Goal: Find specific page/section: Find specific page/section

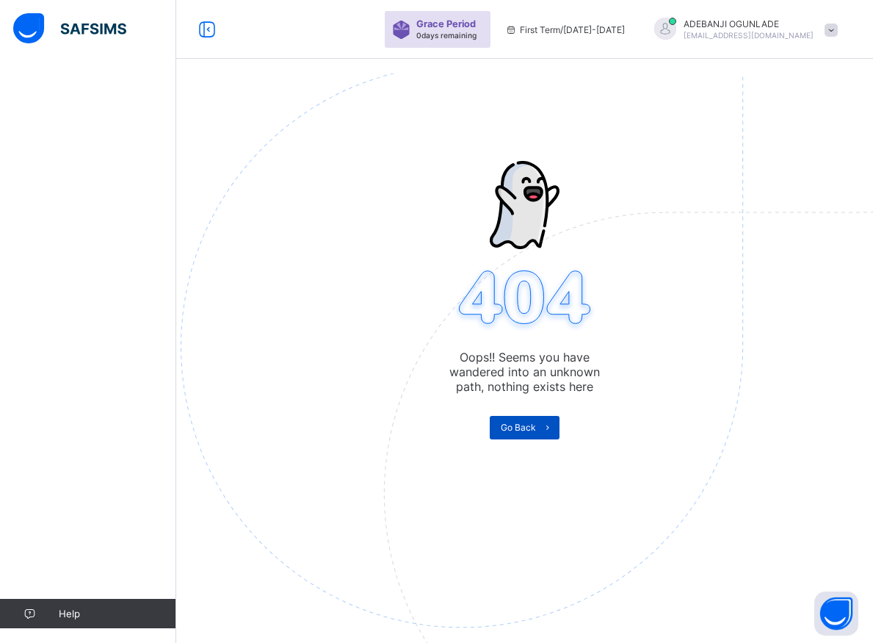
click at [552, 426] on icon at bounding box center [548, 427] width 11 height 10
click at [554, 427] on icon at bounding box center [548, 427] width 11 height 10
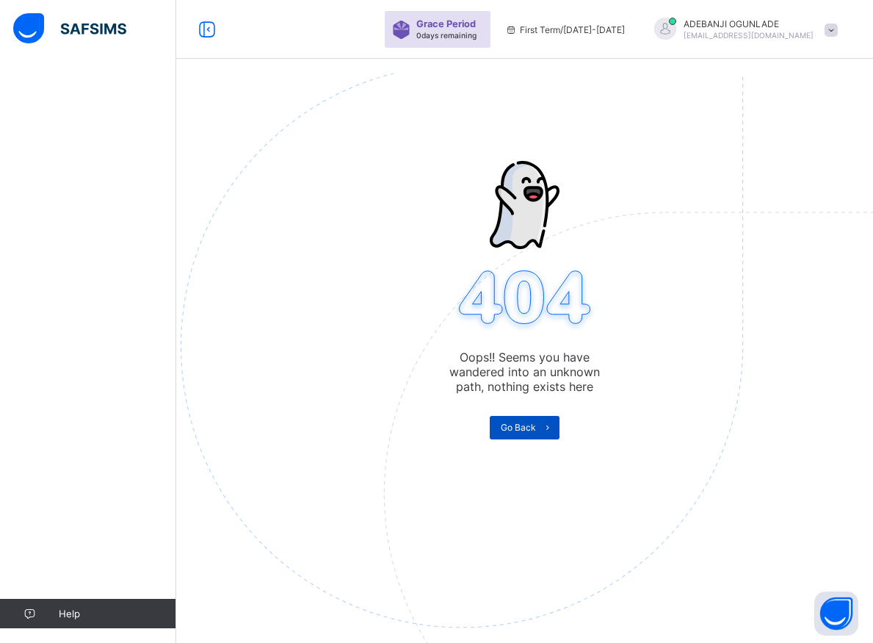
click at [554, 427] on icon at bounding box center [548, 427] width 11 height 10
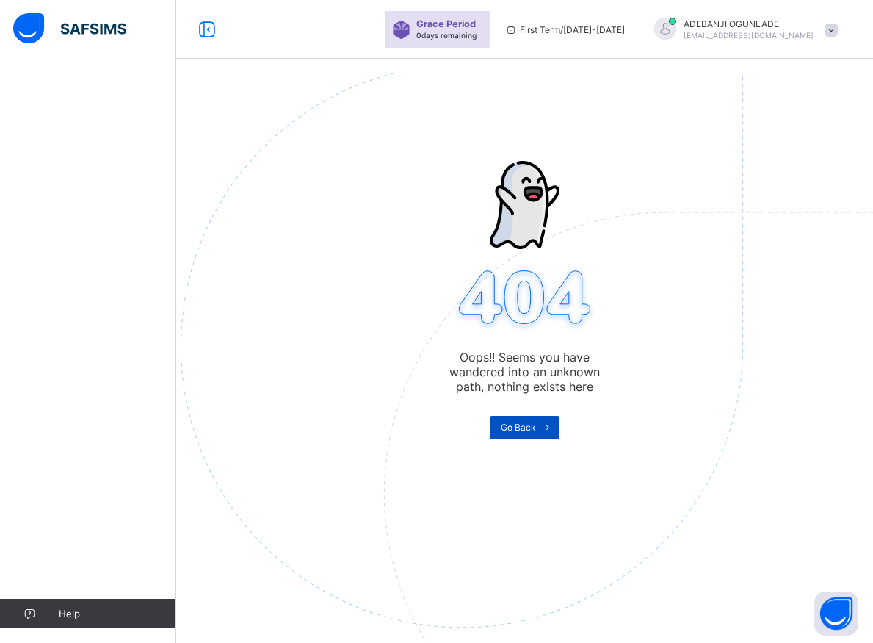
click at [552, 428] on icon at bounding box center [548, 427] width 11 height 10
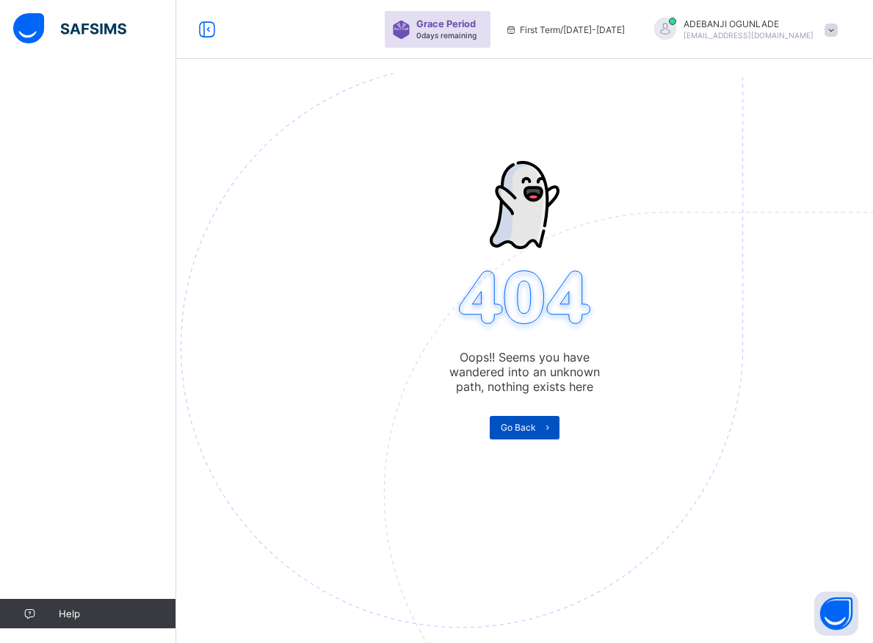
click at [552, 428] on icon at bounding box center [548, 427] width 11 height 10
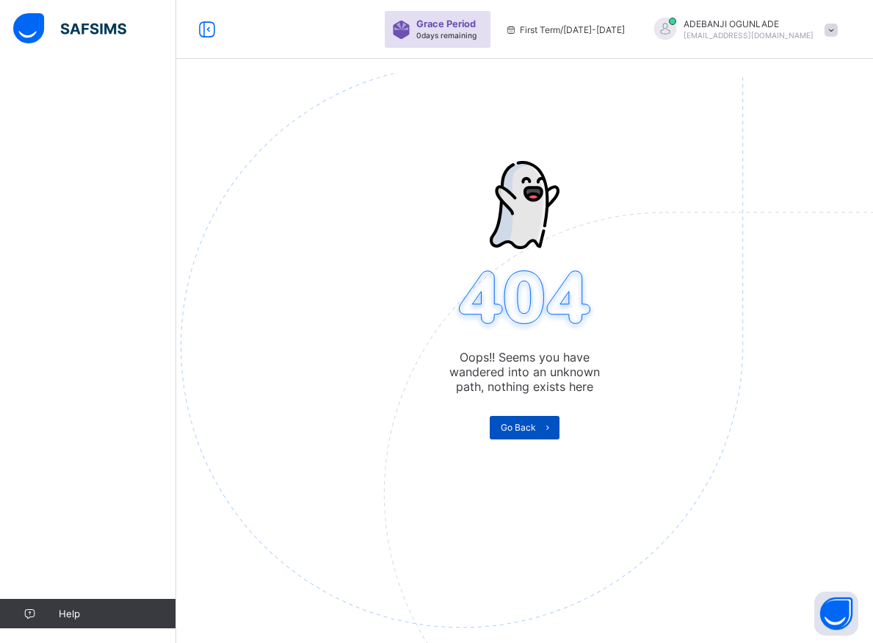
click at [546, 430] on span at bounding box center [548, 428] width 24 height 24
click at [550, 427] on icon at bounding box center [548, 427] width 11 height 10
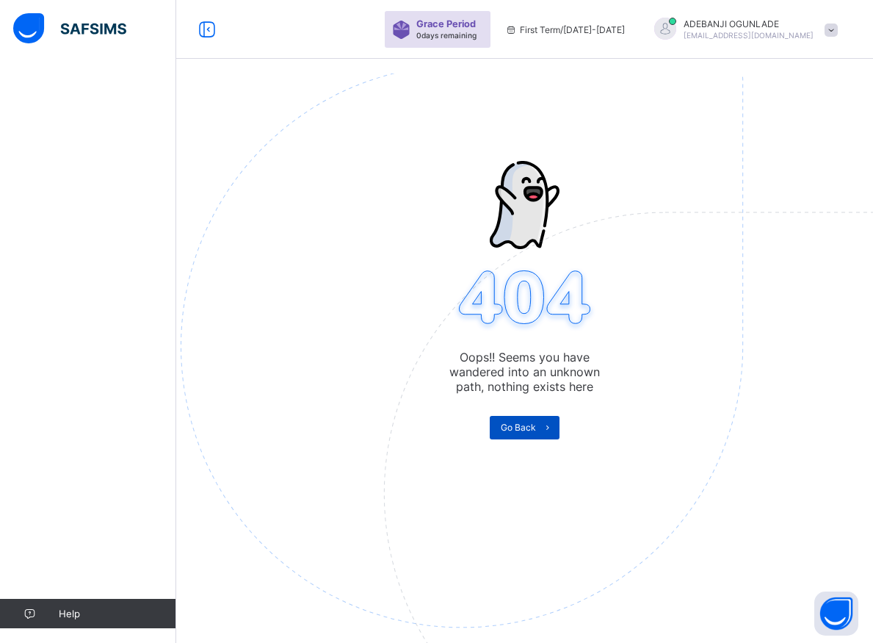
click at [550, 427] on icon at bounding box center [548, 427] width 11 height 10
click at [549, 428] on icon at bounding box center [548, 427] width 11 height 10
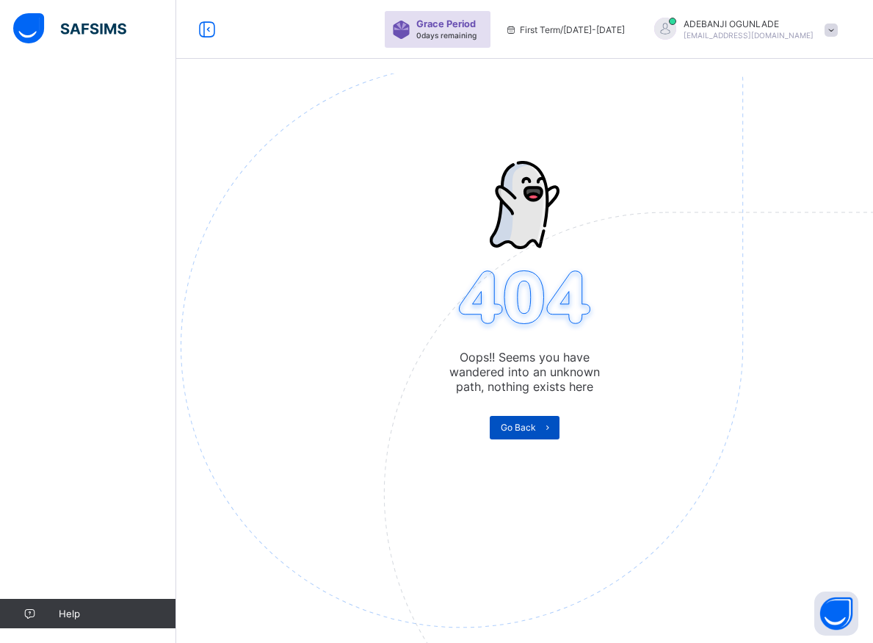
click at [549, 428] on icon at bounding box center [548, 427] width 11 height 10
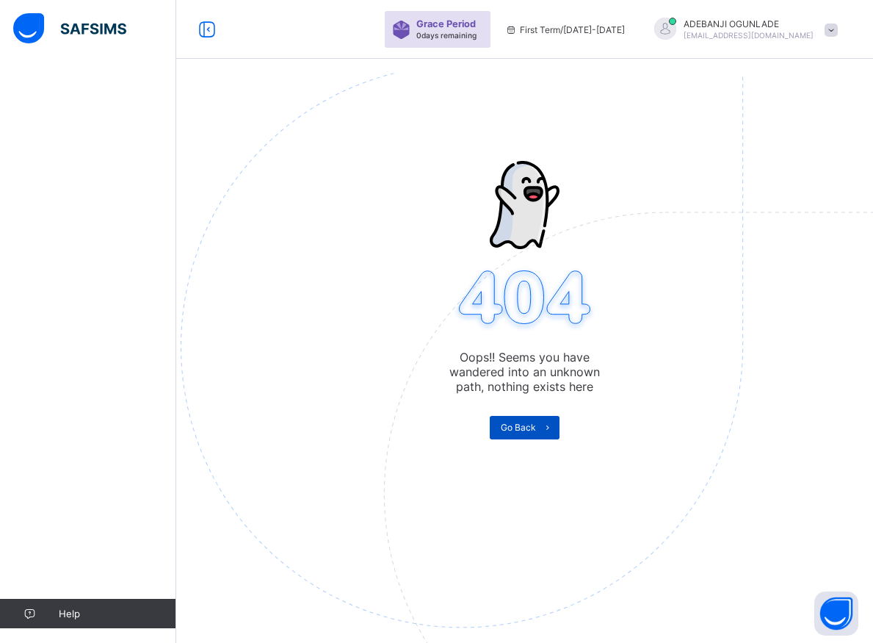
click at [549, 428] on icon at bounding box center [548, 427] width 11 height 10
click at [549, 427] on icon at bounding box center [548, 427] width 11 height 10
click at [554, 430] on icon at bounding box center [548, 427] width 11 height 10
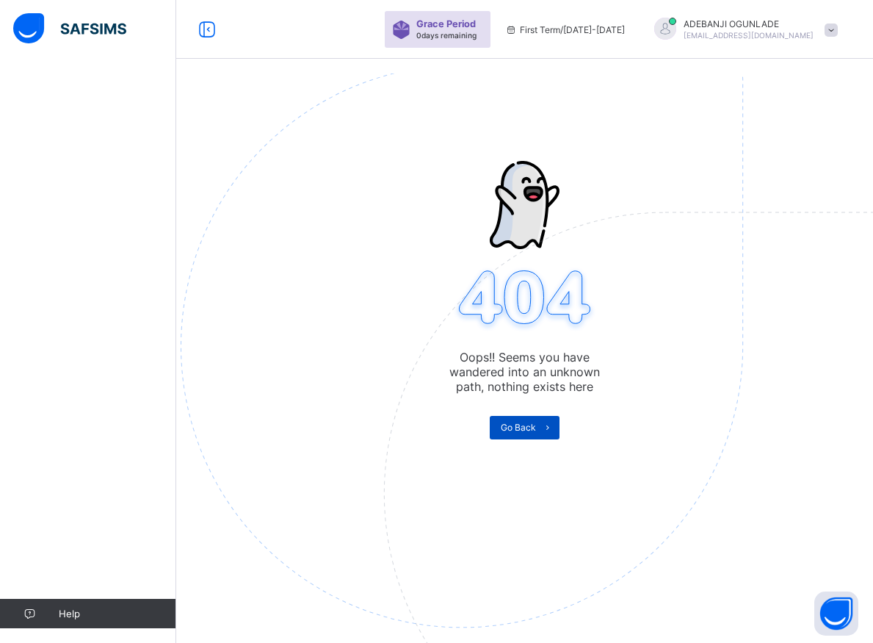
click at [554, 430] on icon at bounding box center [548, 427] width 11 height 10
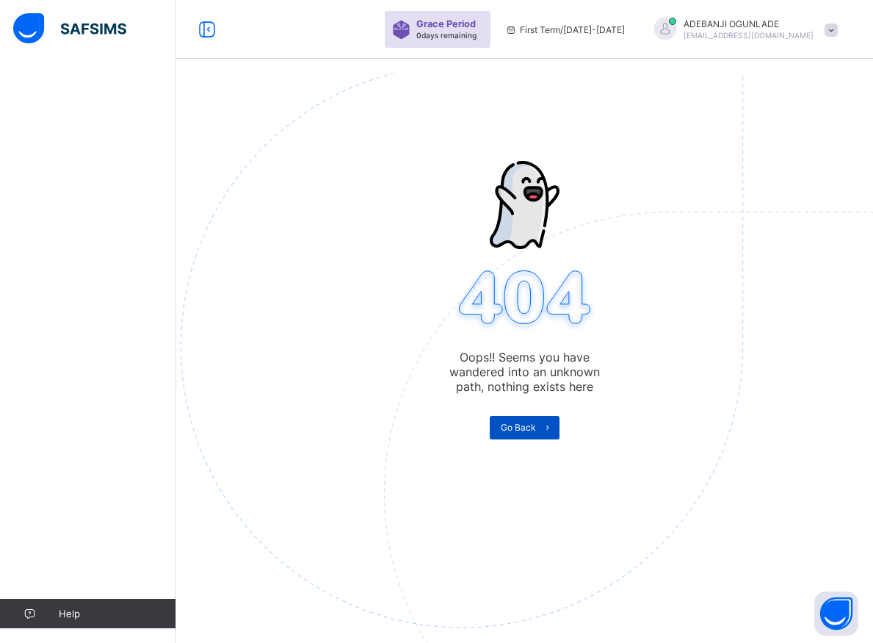
click at [554, 430] on icon at bounding box center [548, 427] width 11 height 10
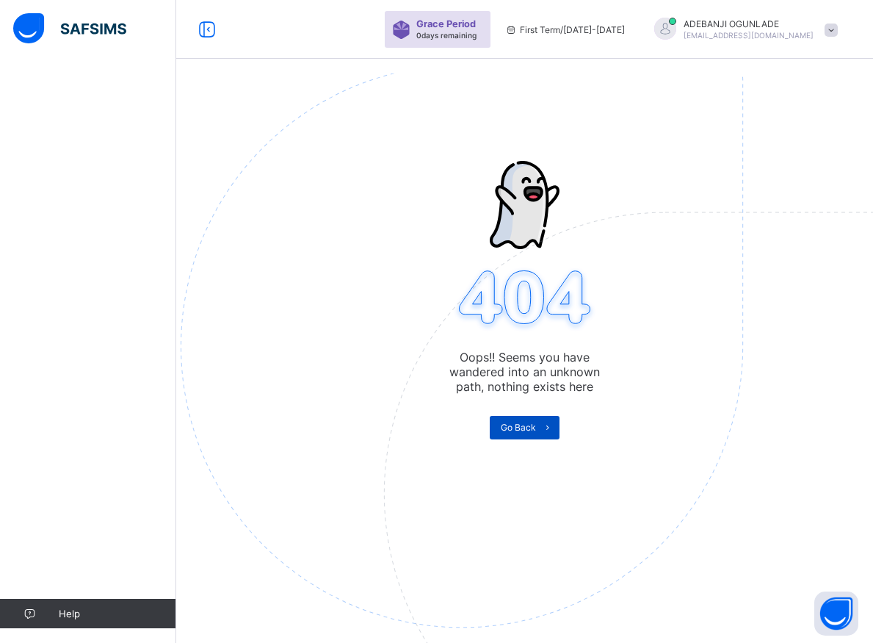
click at [554, 430] on icon at bounding box center [548, 427] width 11 height 10
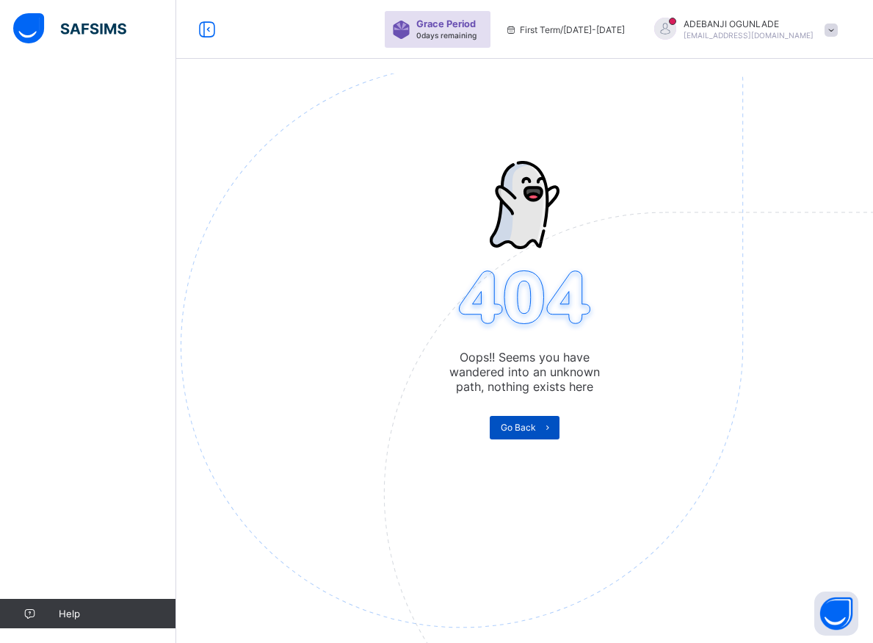
click at [554, 430] on icon at bounding box center [548, 427] width 11 height 10
